Goal: Task Accomplishment & Management: Complete application form

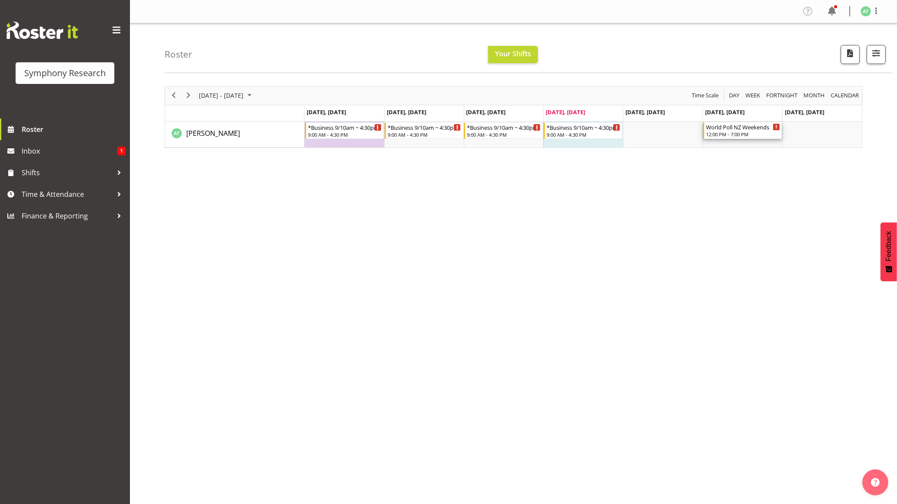
click at [601, 132] on div "12:00 PM - 7:00 PM" at bounding box center [743, 134] width 74 height 7
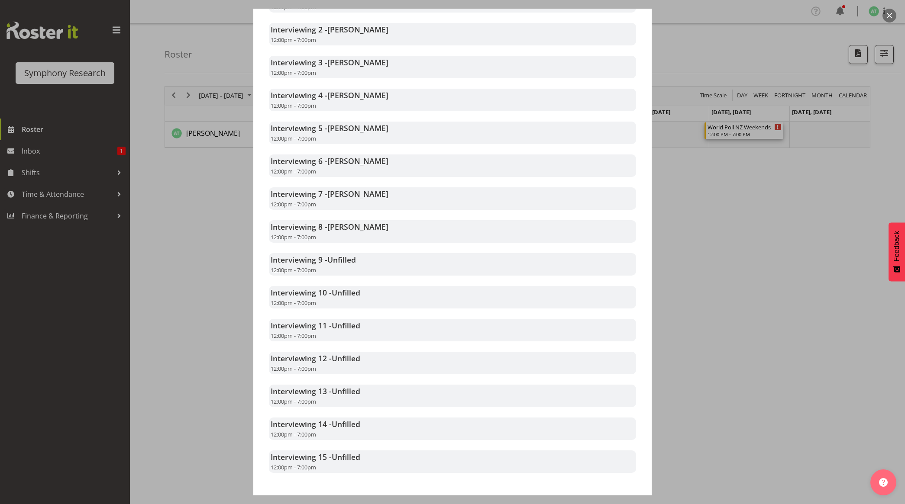
scroll to position [315, 0]
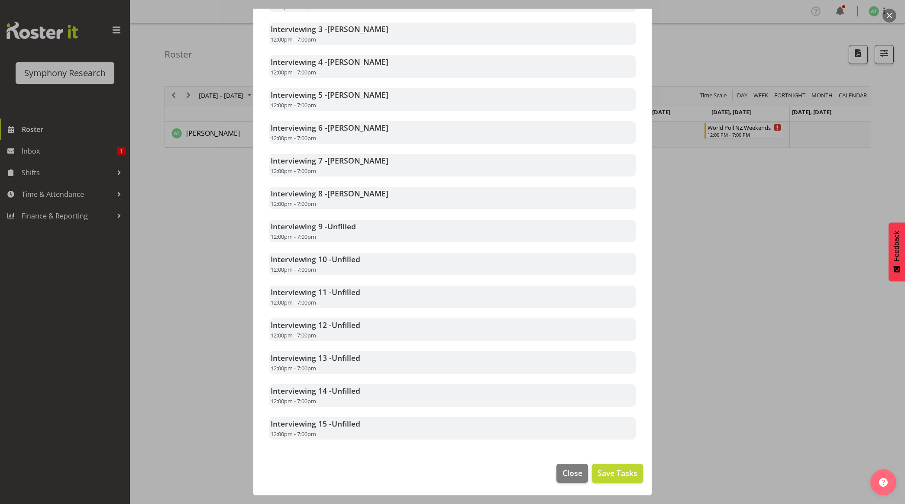
click at [601, 248] on div at bounding box center [452, 252] width 905 height 504
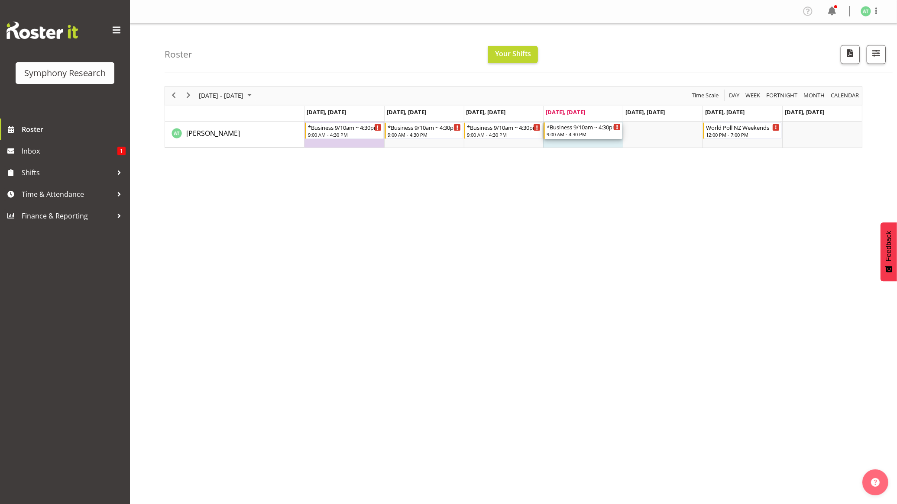
click at [574, 133] on div "9:00 AM - 4:30 PM" at bounding box center [583, 134] width 74 height 7
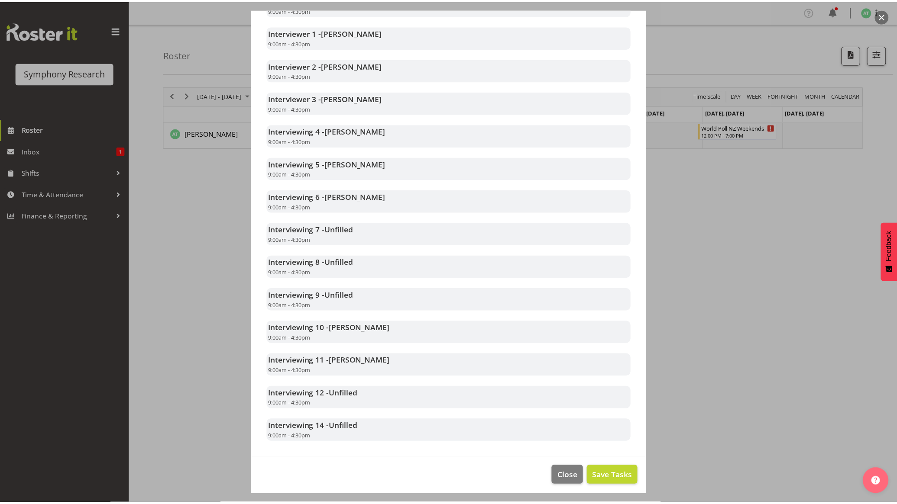
scroll to position [252, 0]
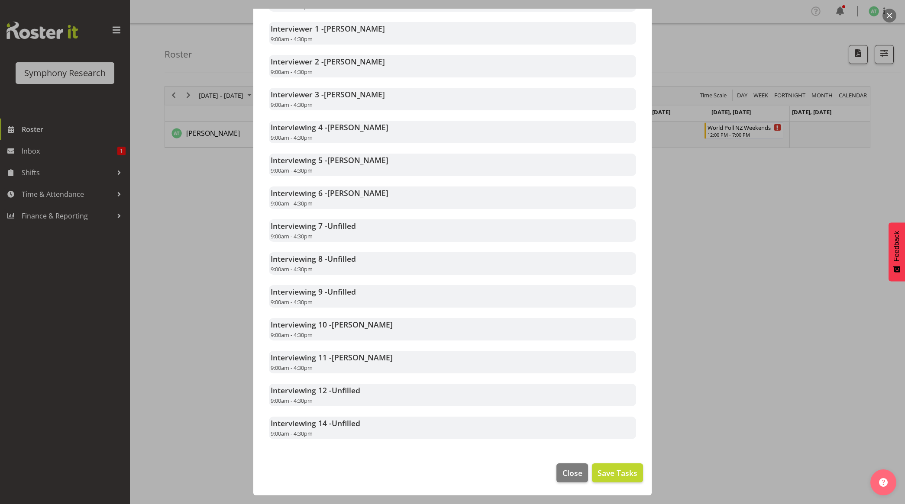
click at [601, 282] on div at bounding box center [452, 252] width 905 height 504
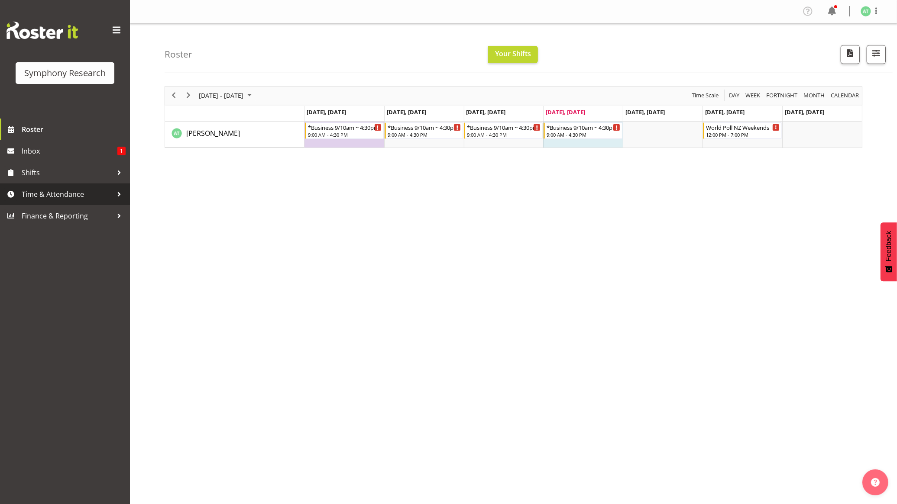
click at [45, 194] on span "Time & Attendance" at bounding box center [67, 194] width 91 height 13
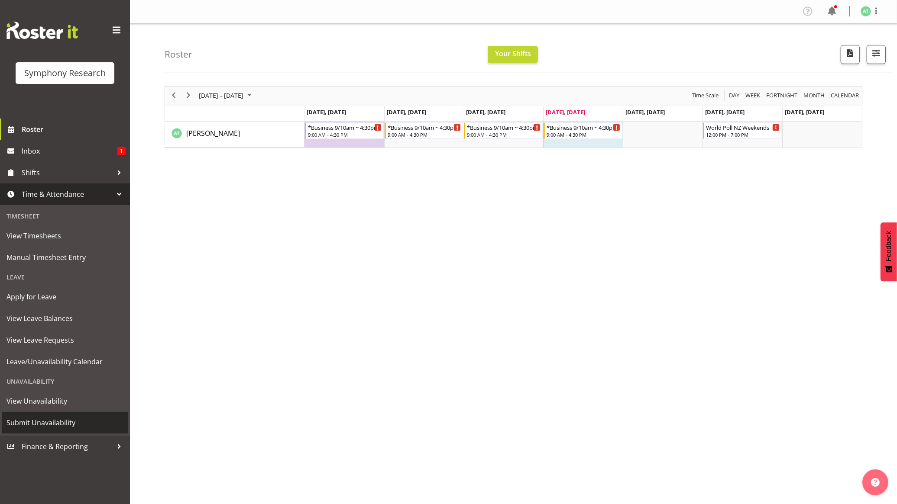
click at [36, 427] on span "Submit Unavailability" at bounding box center [64, 423] width 117 height 13
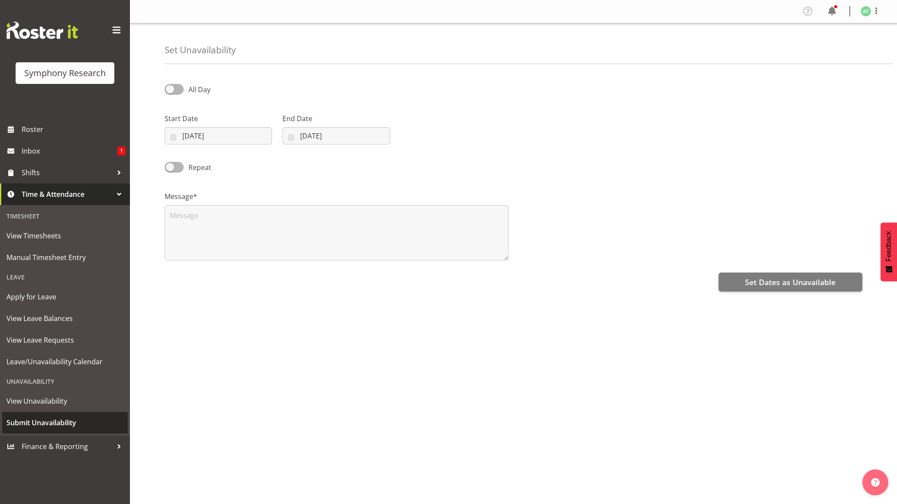
select select "8"
select select "2025"
click at [213, 137] on input "25/09/2025" at bounding box center [218, 135] width 107 height 17
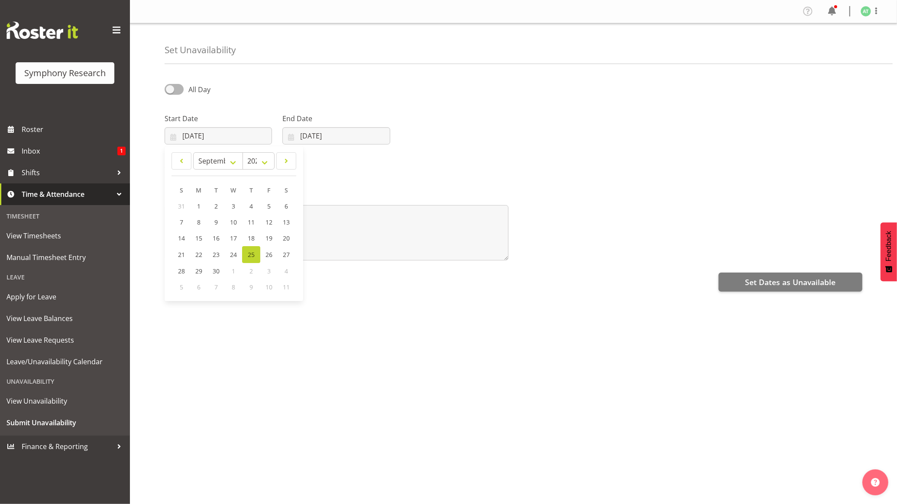
click at [269, 272] on span "3" at bounding box center [268, 271] width 3 height 8
click at [234, 274] on span "1" at bounding box center [233, 271] width 3 height 8
click at [282, 163] on span at bounding box center [286, 161] width 9 height 10
select select "9"
click at [235, 205] on span "1" at bounding box center [233, 206] width 3 height 8
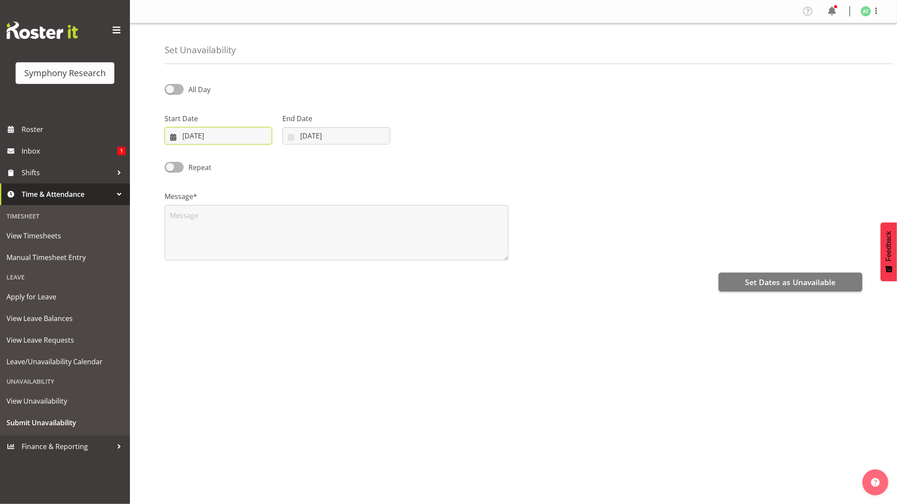
click at [207, 140] on input "01/10/2025" at bounding box center [218, 135] width 107 height 17
click at [267, 207] on span "3" at bounding box center [268, 206] width 3 height 8
type input "[DATE]"
click at [303, 136] on input "[DATE]" at bounding box center [335, 135] width 107 height 17
click at [404, 163] on span at bounding box center [403, 161] width 10 height 10
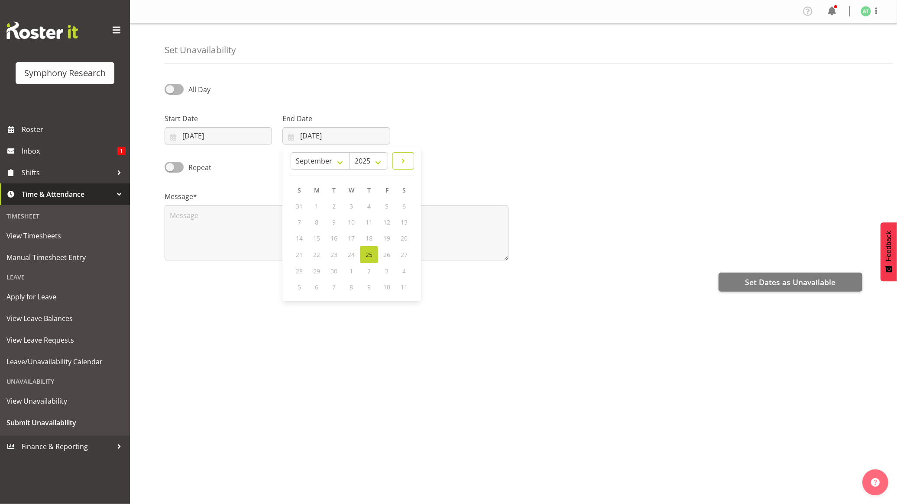
select select "9"
click at [384, 204] on link "3" at bounding box center [386, 206] width 17 height 16
type input "[DATE]"
click at [222, 250] on textarea at bounding box center [337, 232] width 344 height 55
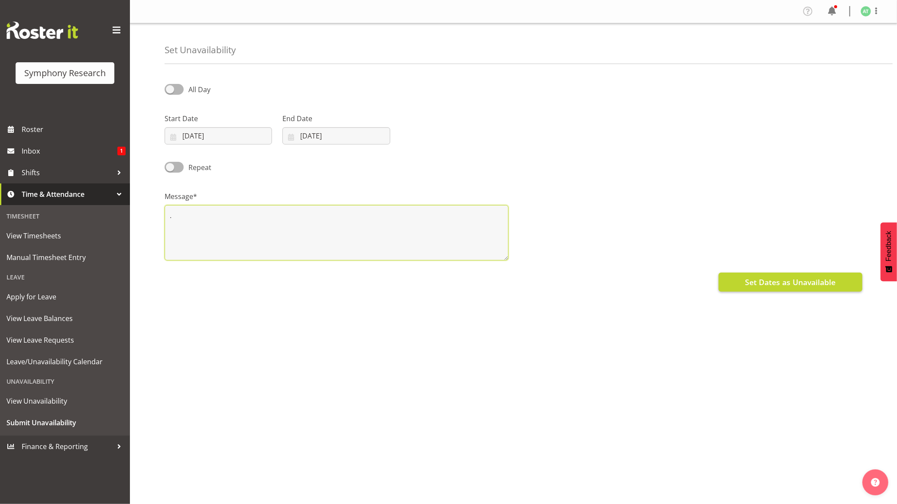
type textarea "."
click at [784, 282] on span "Set Dates as Unavailable" at bounding box center [790, 282] width 91 height 11
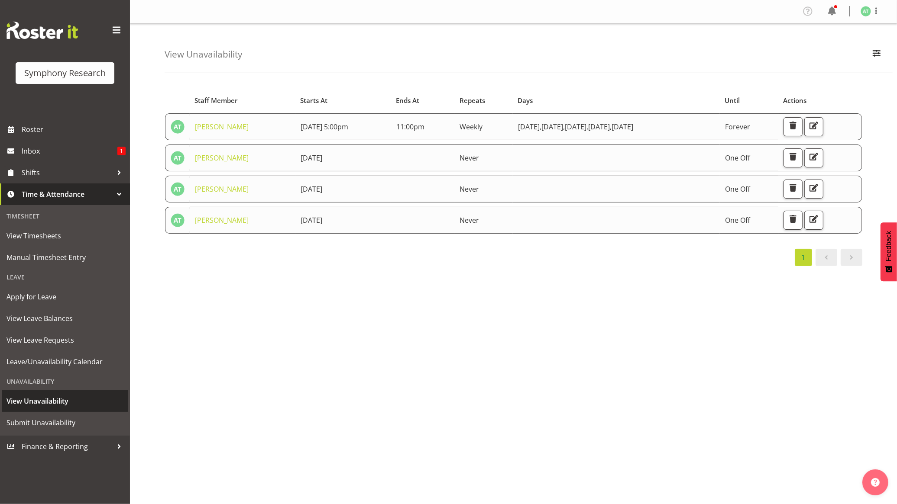
click at [55, 399] on span "View Unavailability" at bounding box center [64, 401] width 117 height 13
click at [40, 421] on span "Submit Unavailability" at bounding box center [64, 423] width 117 height 13
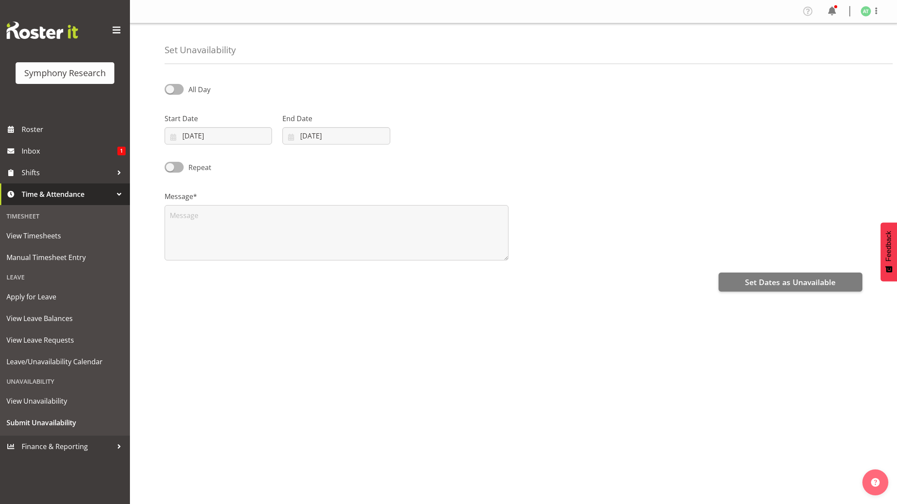
select select "8"
select select "2025"
click at [206, 137] on input "[DATE]" at bounding box center [218, 135] width 107 height 17
click at [284, 163] on span at bounding box center [286, 161] width 9 height 10
select select "9"
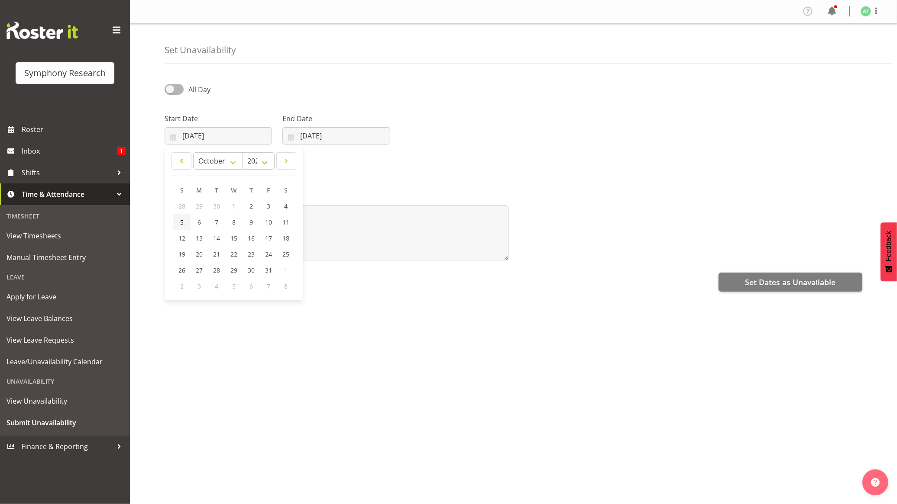
click at [180, 222] on span "5" at bounding box center [181, 222] width 3 height 8
type input "05/10/2025"
click at [334, 133] on input "[DATE]" at bounding box center [335, 135] width 107 height 17
click at [401, 161] on span at bounding box center [403, 161] width 10 height 10
select select "9"
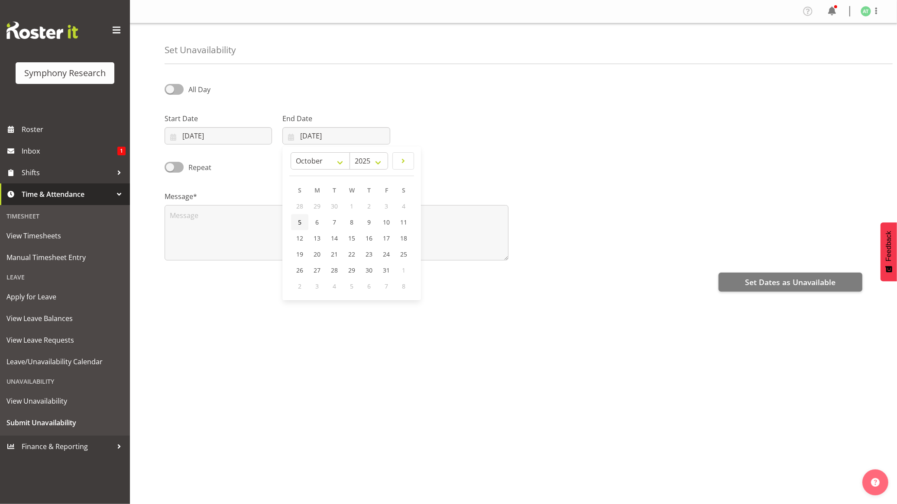
click at [300, 219] on span "5" at bounding box center [299, 222] width 3 height 8
type input "05/10/2025"
click at [183, 215] on textarea at bounding box center [337, 232] width 344 height 55
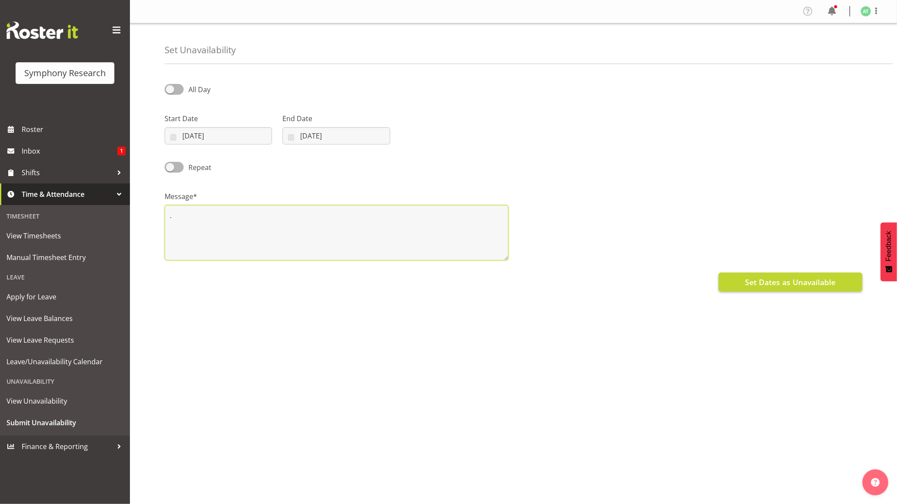
type textarea "."
click at [763, 279] on span "Set Dates as Unavailable" at bounding box center [790, 282] width 91 height 11
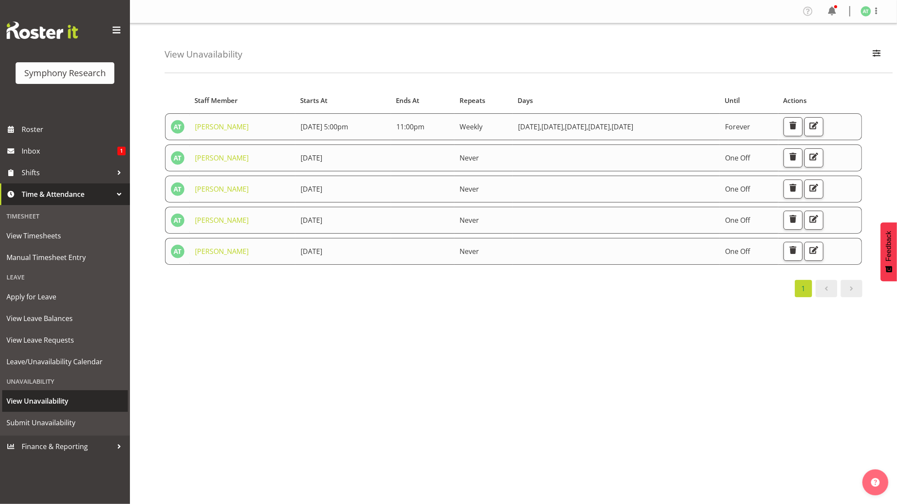
click at [44, 401] on span "View Unavailability" at bounding box center [64, 401] width 117 height 13
click at [66, 424] on span "Submit Unavailability" at bounding box center [64, 423] width 117 height 13
click at [37, 423] on span "Submit Unavailability" at bounding box center [64, 423] width 117 height 13
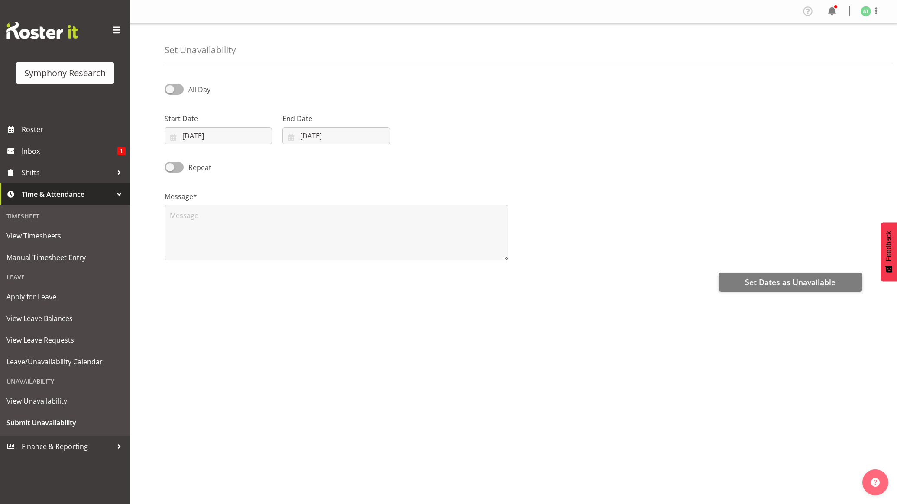
select select "8"
select select "2025"
click at [194, 135] on input "[DATE]" at bounding box center [218, 135] width 107 height 17
click at [286, 163] on span at bounding box center [286, 161] width 9 height 10
select select "9"
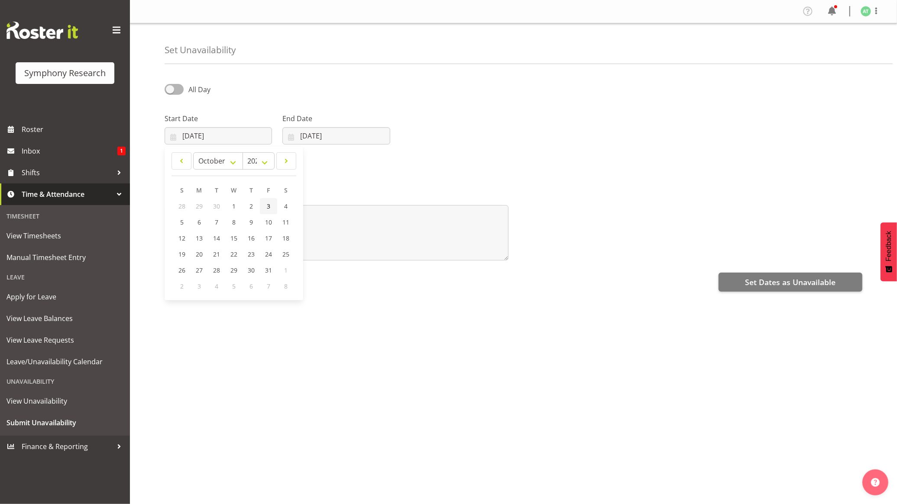
drag, startPoint x: 269, startPoint y: 206, endPoint x: 152, endPoint y: 107, distance: 153.0
click at [268, 206] on span "3" at bounding box center [268, 206] width 3 height 8
type input "[DATE]"
